Goal: Information Seeking & Learning: Find contact information

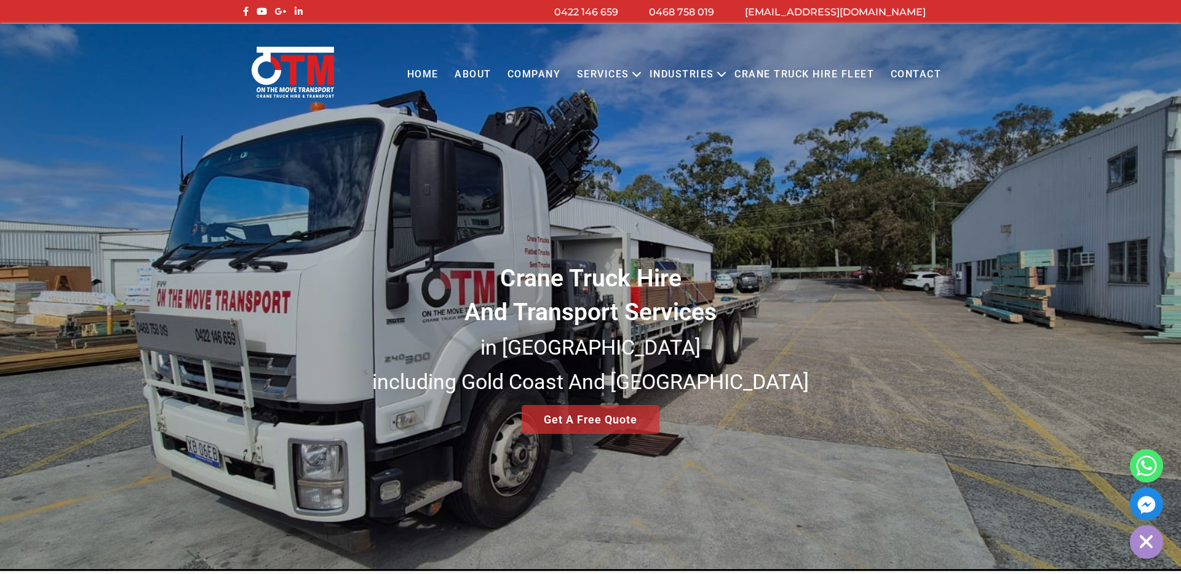
click at [916, 71] on link "Contact" at bounding box center [915, 75] width 67 height 34
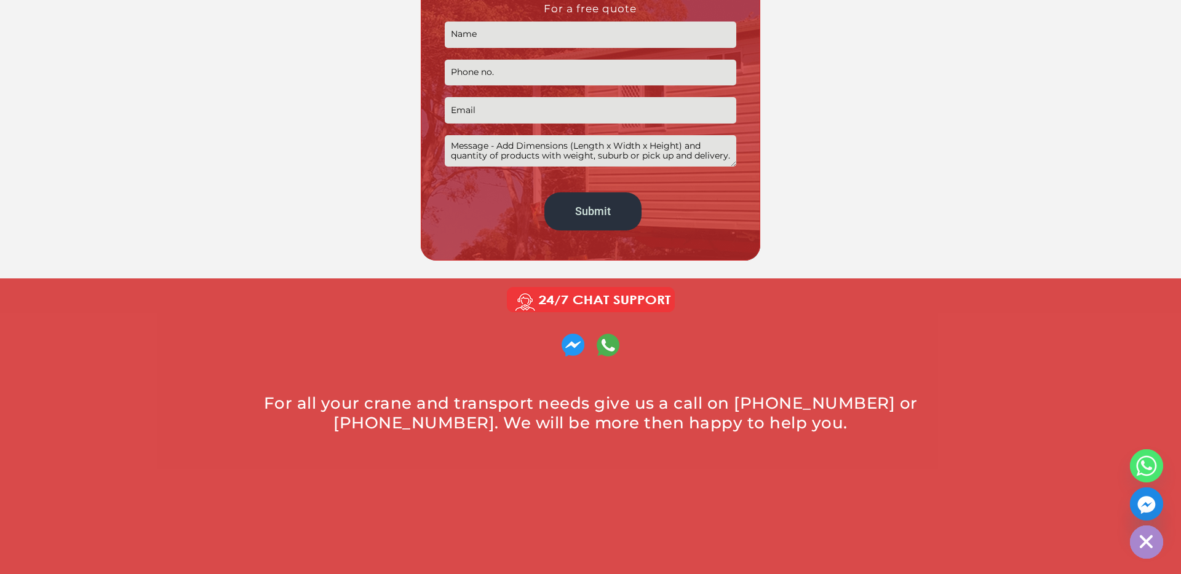
scroll to position [454, 0]
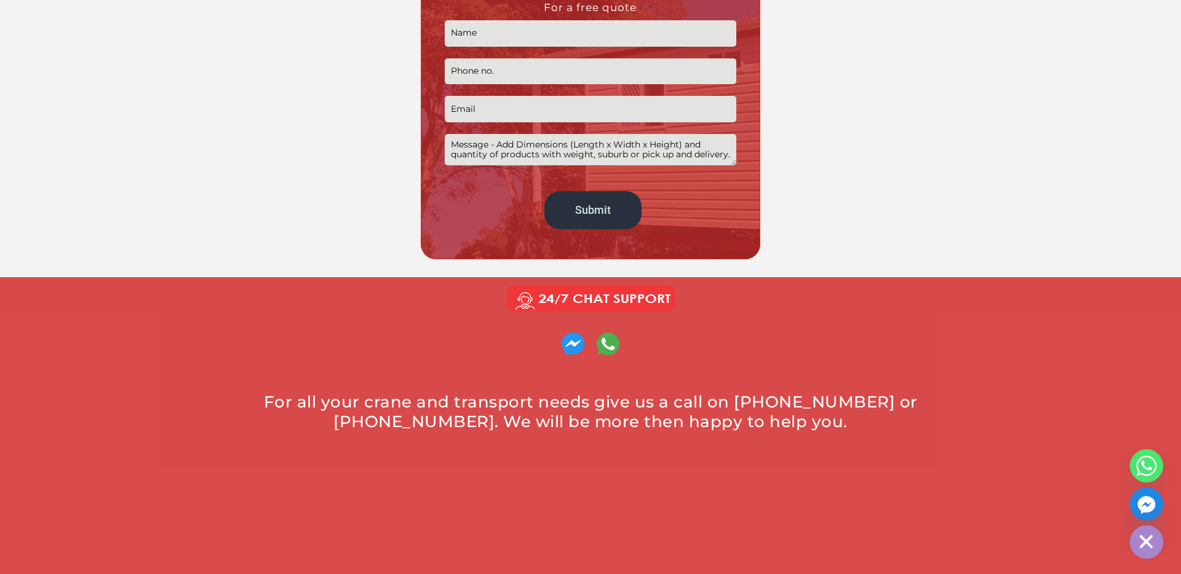
click at [736, 403] on div "For all your crane and transport needs give us a call on [PHONE_NUMBER] or [PHO…" at bounding box center [590, 411] width 689 height 39
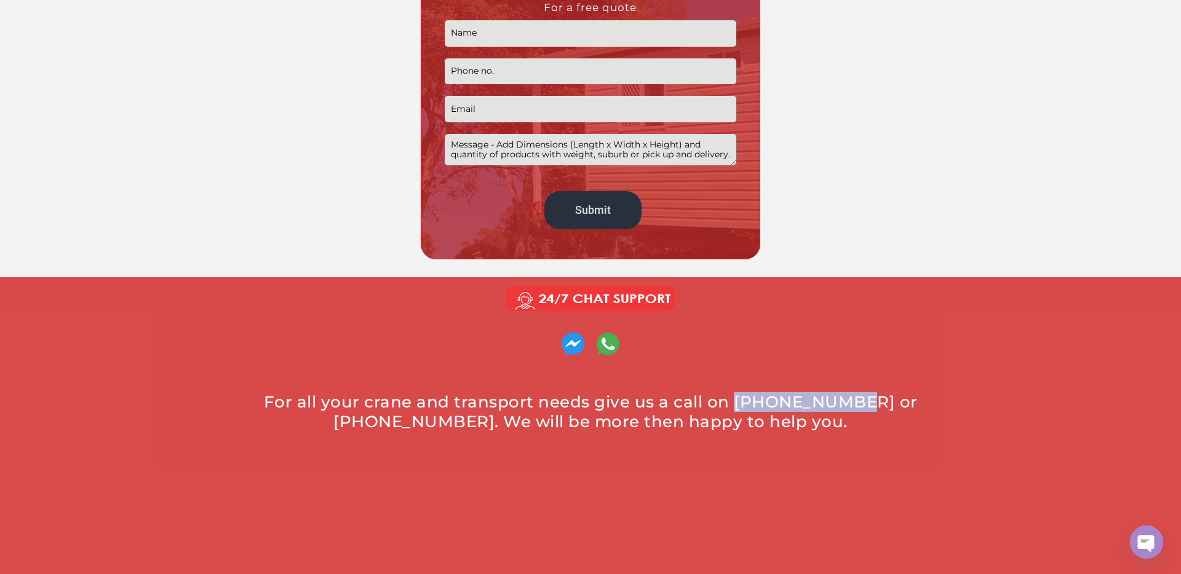
drag, startPoint x: 721, startPoint y: 403, endPoint x: 820, endPoint y: 401, distance: 99.0
click at [820, 401] on div "For all your crane and transport needs give us a call on [PHONE_NUMBER] or [PHO…" at bounding box center [590, 411] width 689 height 39
copy div "0422 146 659"
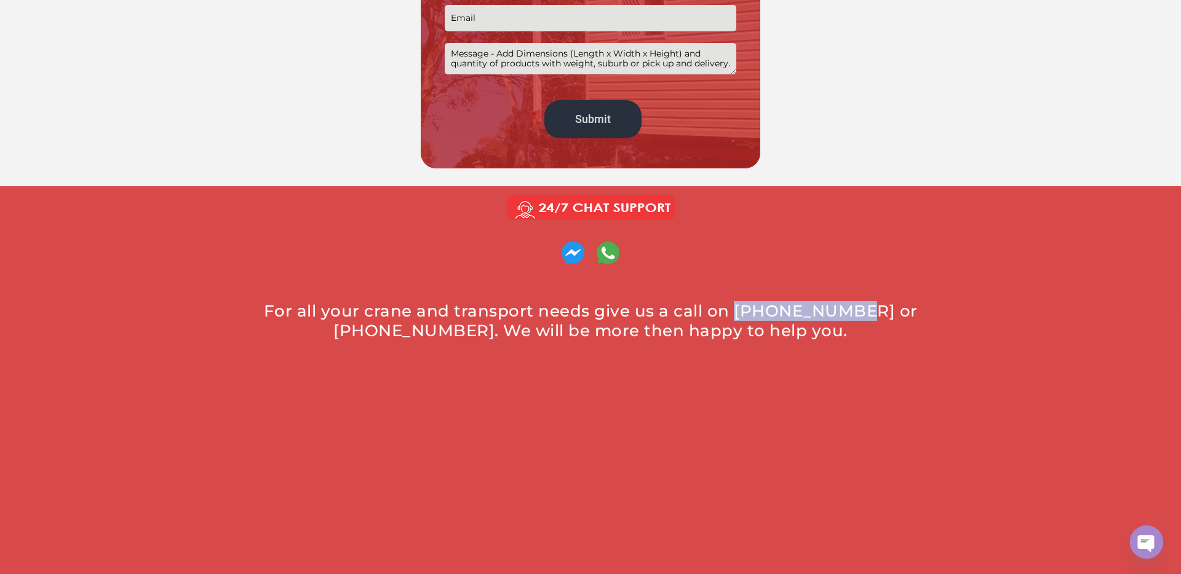
scroll to position [0, 0]
